Goal: Navigation & Orientation: Go to known website

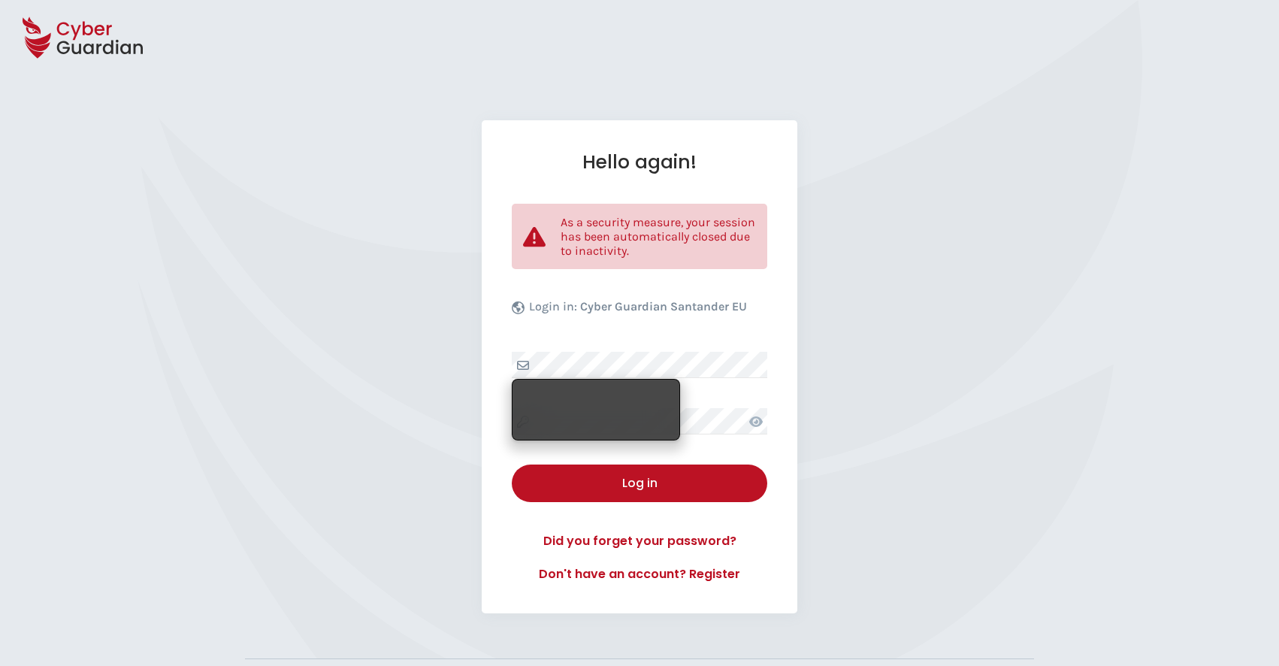
select select "English"
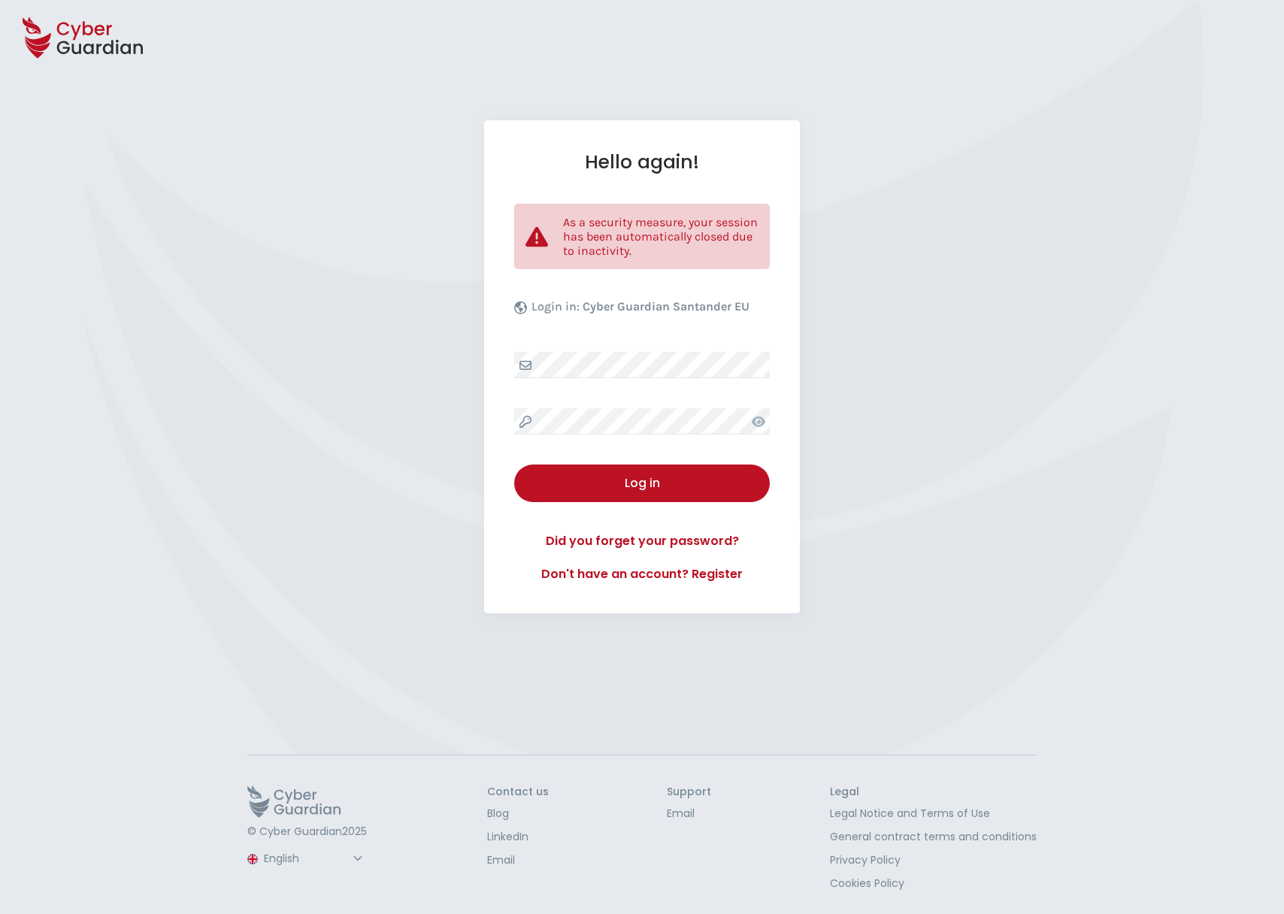
select select "English"
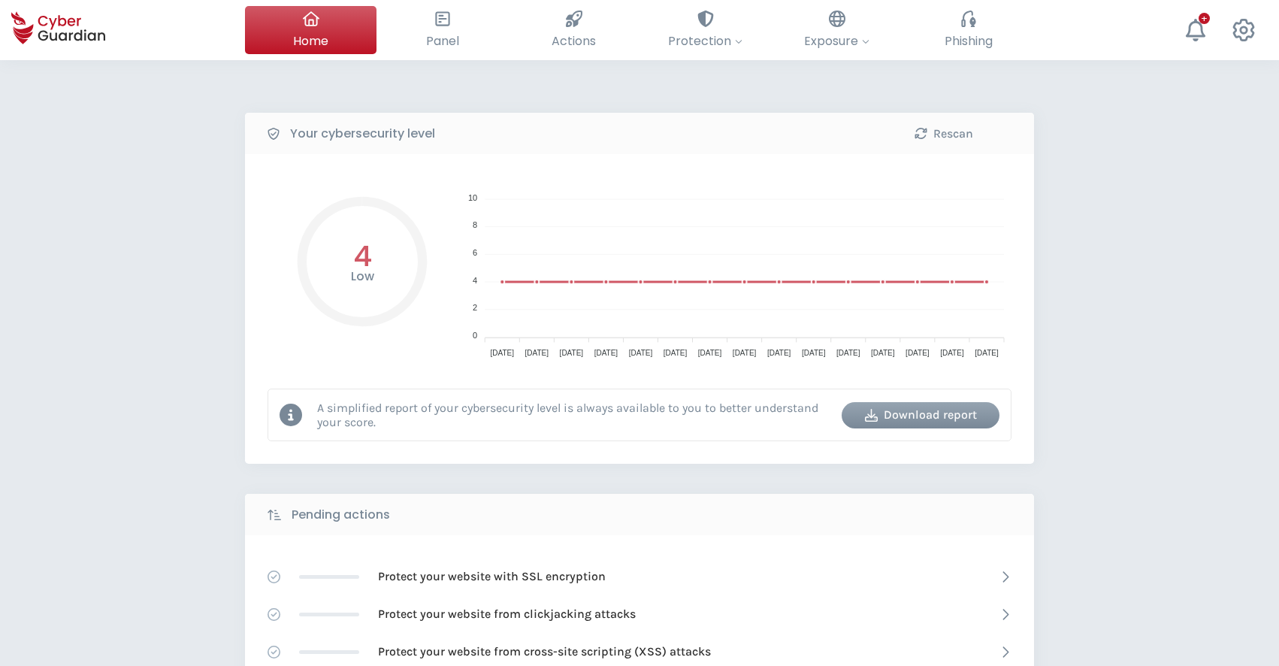
select select "English"
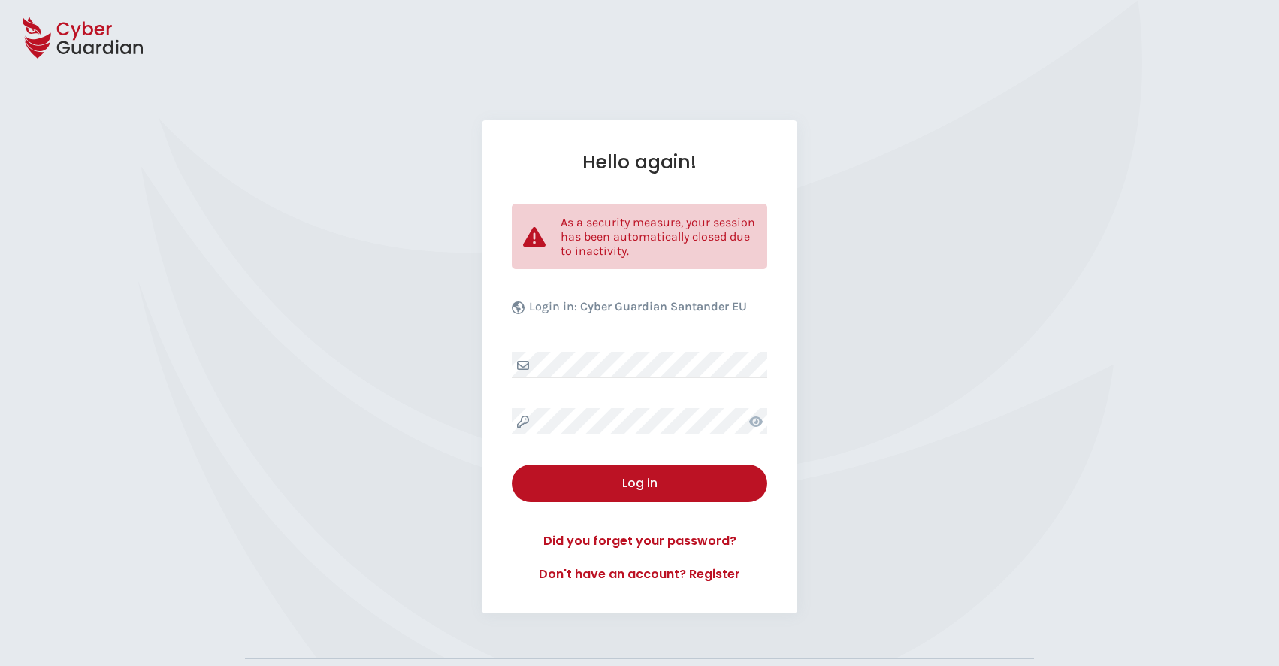
select select "English"
